Goal: Information Seeking & Learning: Learn about a topic

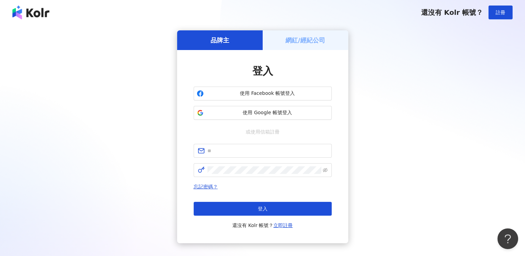
click at [307, 40] on h5 "網紅/經紀公司" at bounding box center [305, 40] width 40 height 9
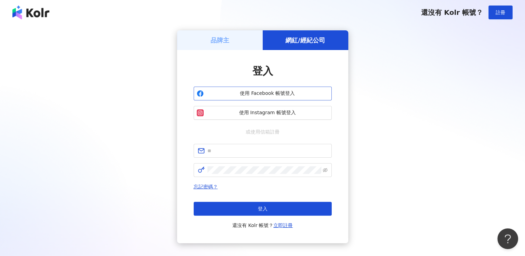
click at [269, 92] on span "使用 Facebook 帳號登入" at bounding box center [267, 93] width 122 height 7
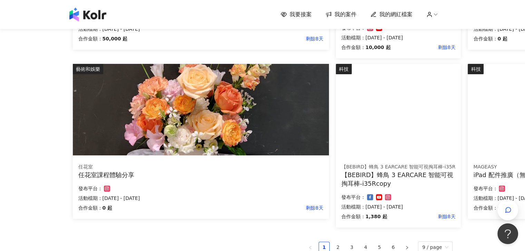
scroll to position [483, 0]
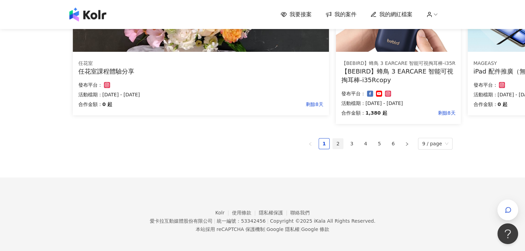
click at [342, 143] on link "2" at bounding box center [338, 143] width 10 height 10
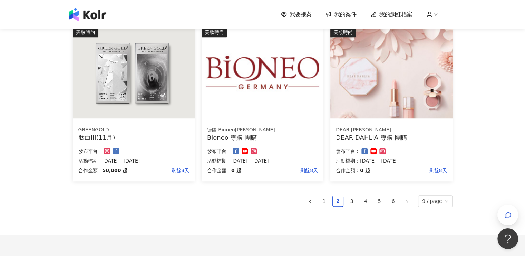
scroll to position [449, 0]
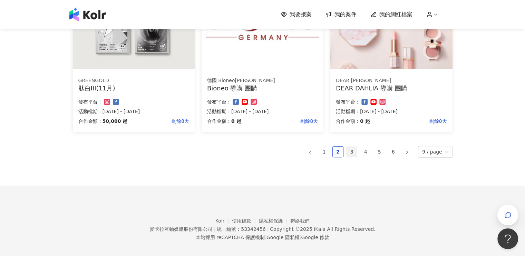
click at [355, 151] on link "3" at bounding box center [352, 152] width 10 height 10
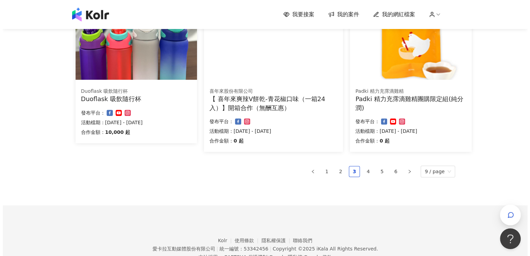
scroll to position [369, 0]
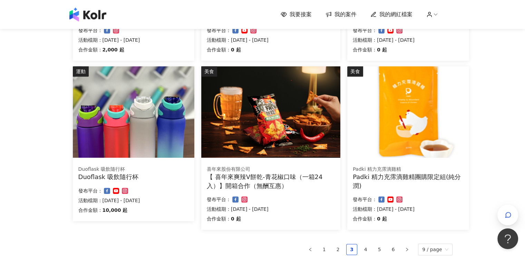
click at [146, 127] on img at bounding box center [133, 111] width 121 height 91
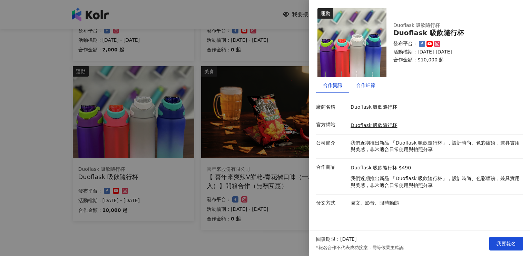
click at [366, 88] on div "合作細節" at bounding box center [365, 85] width 19 height 8
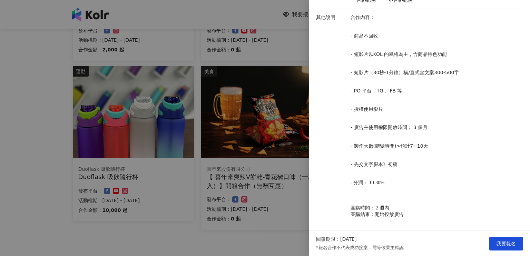
scroll to position [293, 0]
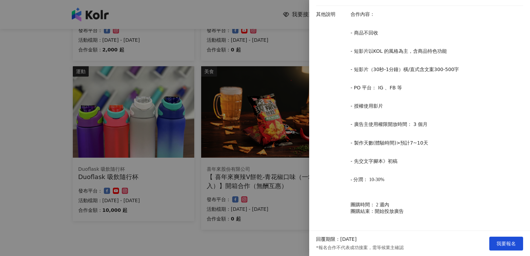
click at [199, 12] on div at bounding box center [265, 128] width 530 height 256
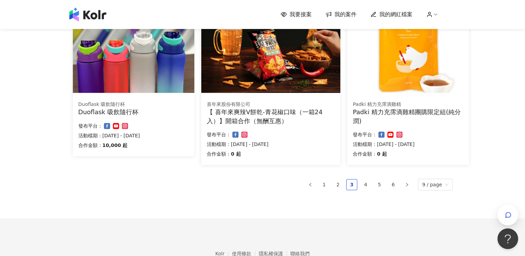
scroll to position [438, 0]
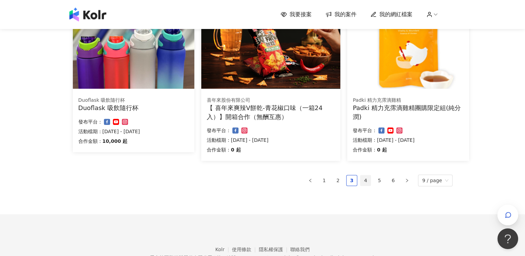
click at [370, 179] on link "4" at bounding box center [365, 180] width 10 height 10
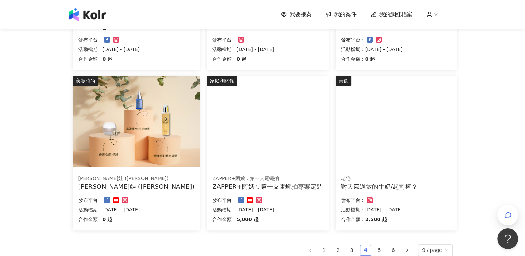
scroll to position [412, 0]
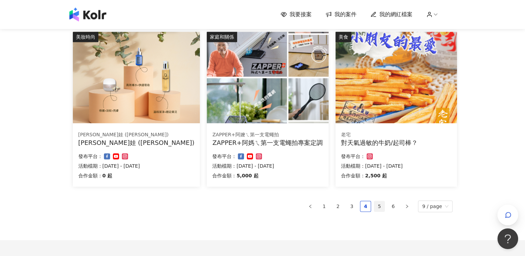
click at [381, 204] on link "5" at bounding box center [379, 206] width 10 height 10
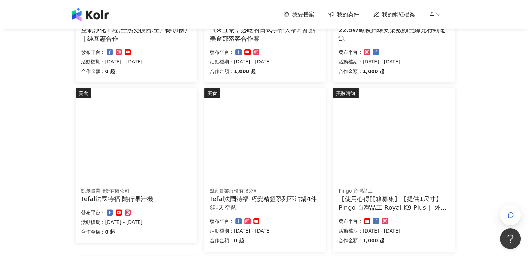
scroll to position [207, 0]
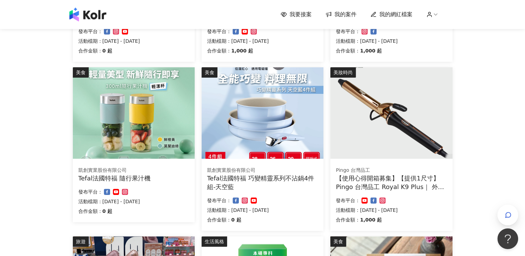
click at [129, 124] on img at bounding box center [134, 112] width 122 height 91
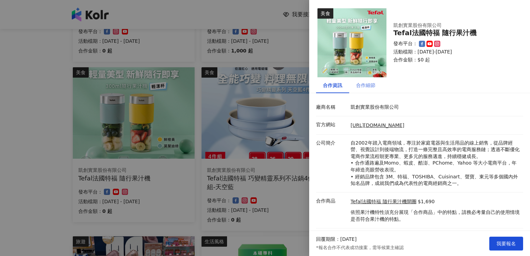
click at [370, 89] on div "合作細節" at bounding box center [365, 85] width 33 height 16
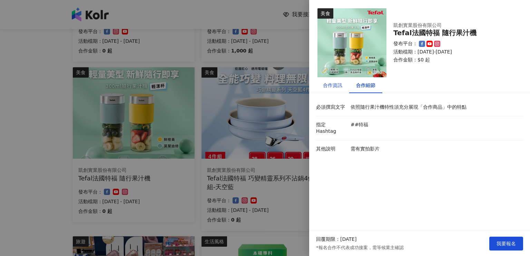
click at [333, 83] on div "合作資訊" at bounding box center [332, 85] width 19 height 8
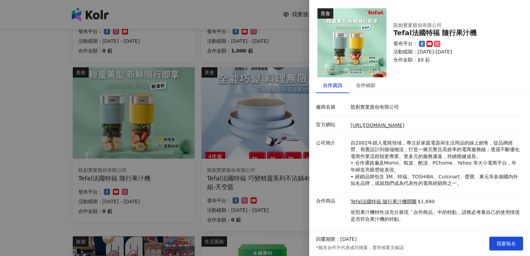
click at [227, 17] on div at bounding box center [265, 128] width 530 height 256
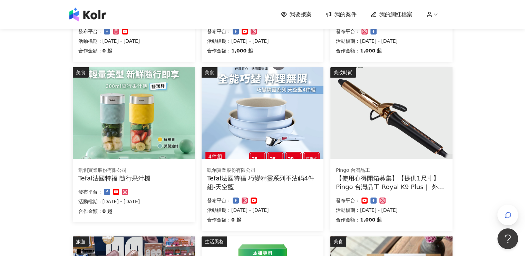
click at [273, 123] on img at bounding box center [263, 112] width 122 height 91
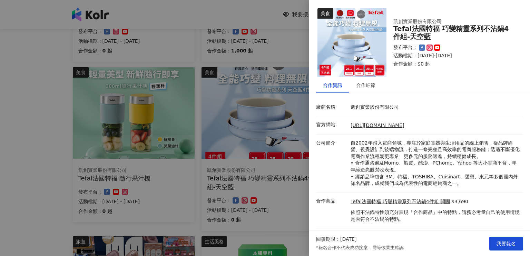
click at [246, 14] on div at bounding box center [265, 128] width 530 height 256
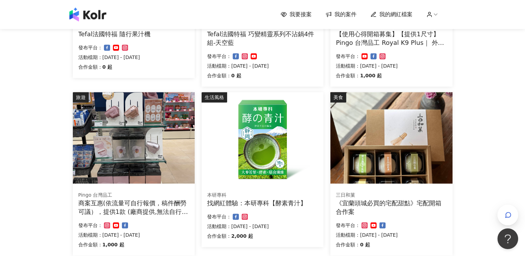
scroll to position [414, 0]
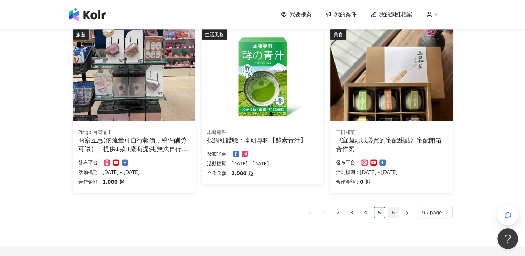
click at [395, 212] on link "6" at bounding box center [393, 212] width 10 height 10
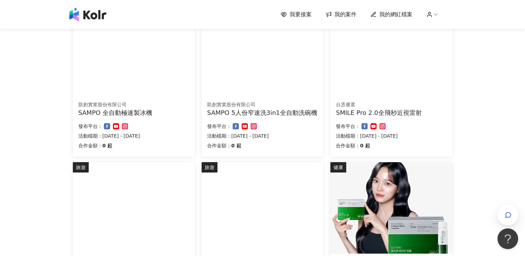
scroll to position [207, 0]
